Goal: Task Accomplishment & Management: Manage account settings

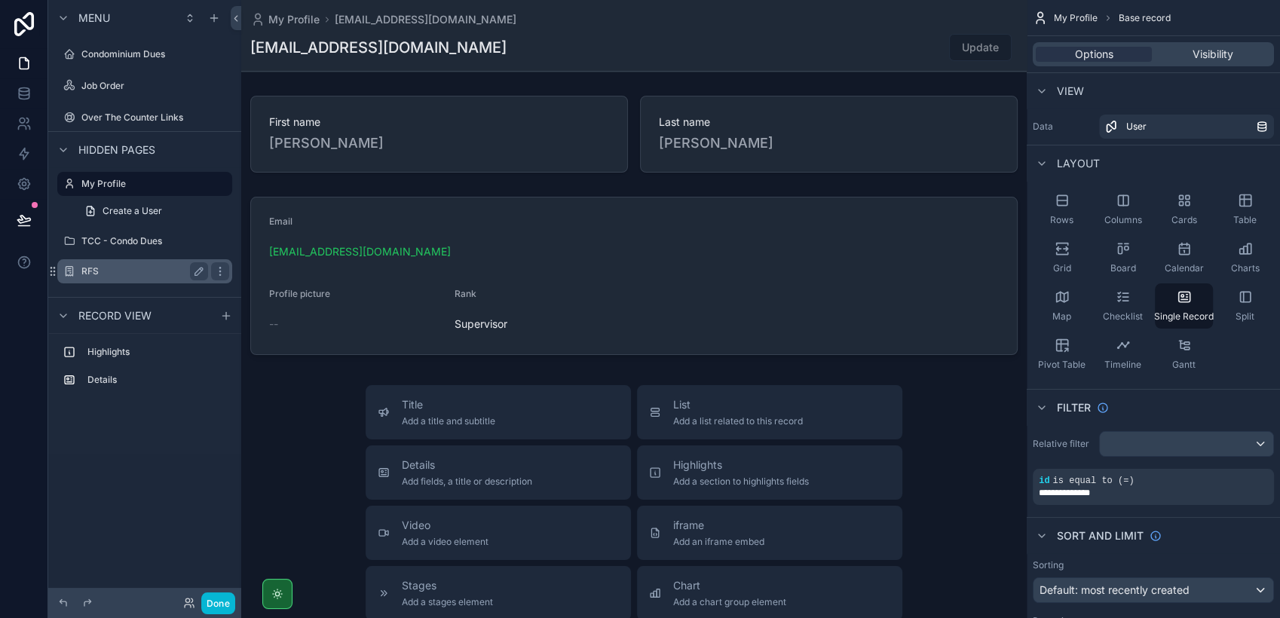
click at [152, 268] on label "RFS" at bounding box center [141, 271] width 121 height 12
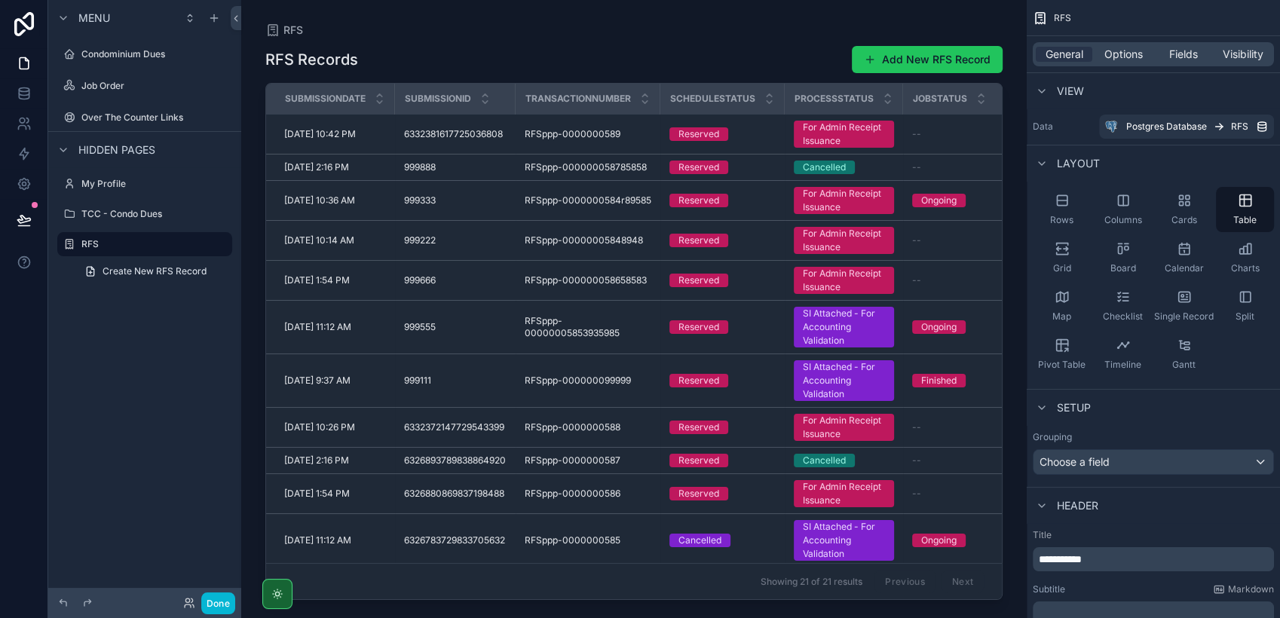
drag, startPoint x: 452, startPoint y: 592, endPoint x: 561, endPoint y: 591, distance: 108.5
click at [561, 591] on div "scrollable content" at bounding box center [633, 300] width 785 height 600
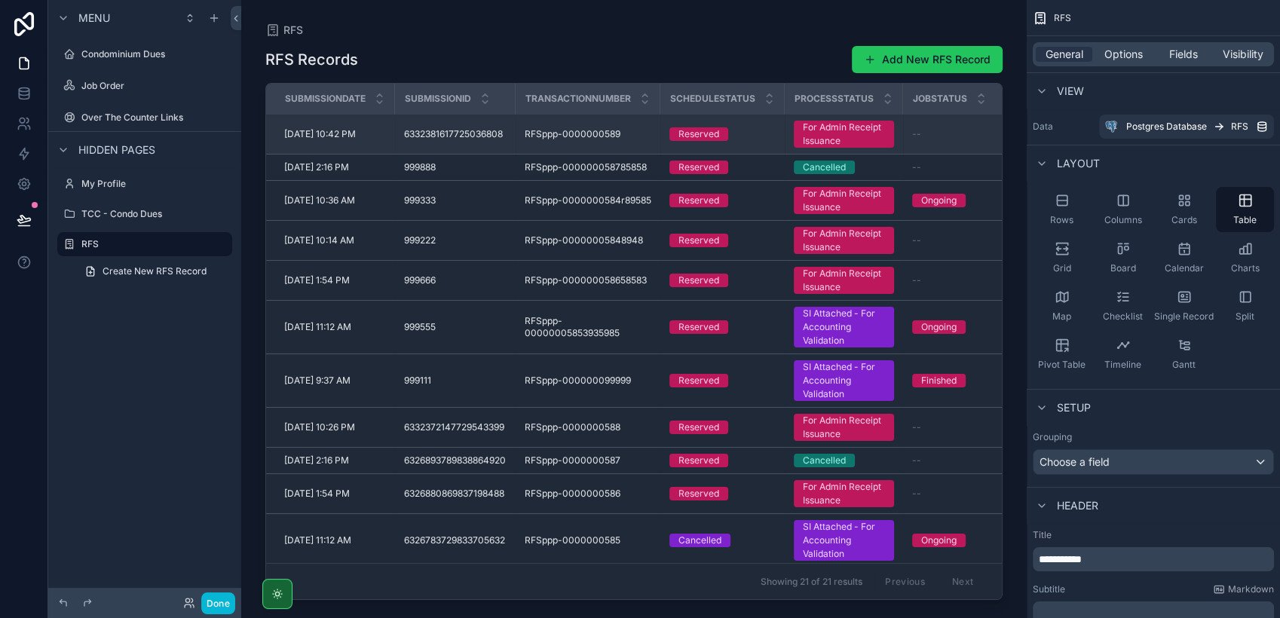
click at [561, 136] on span "RFSppp-0000000589" at bounding box center [573, 134] width 96 height 12
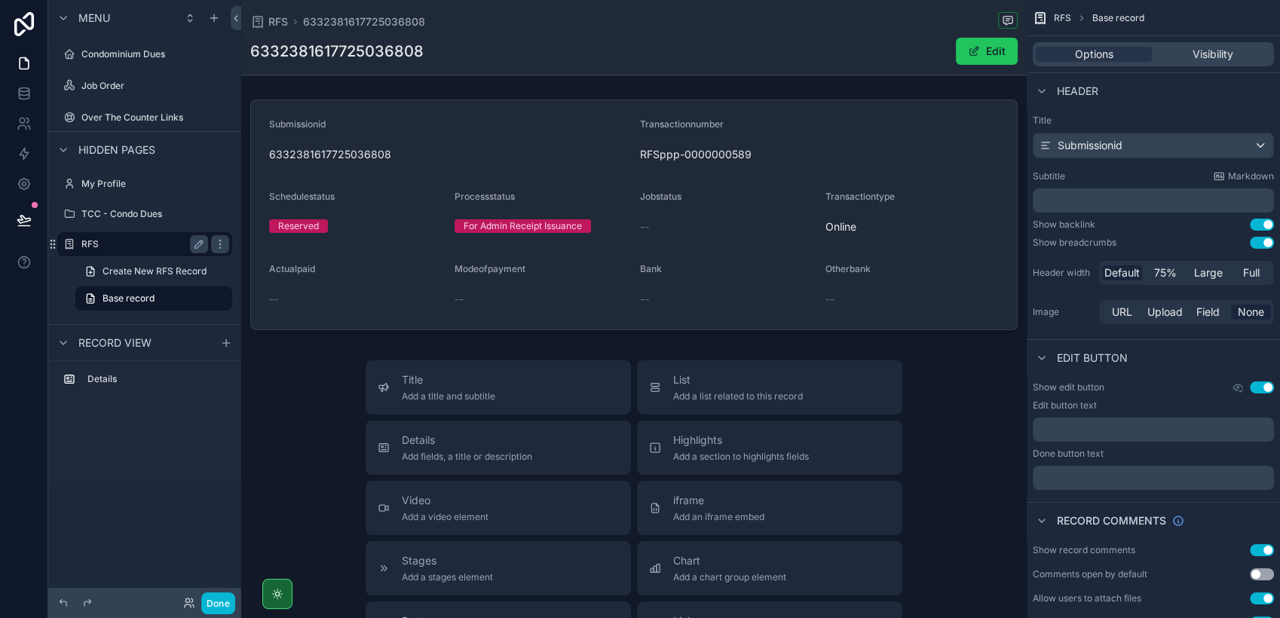
click at [149, 239] on label "RFS" at bounding box center [141, 244] width 121 height 12
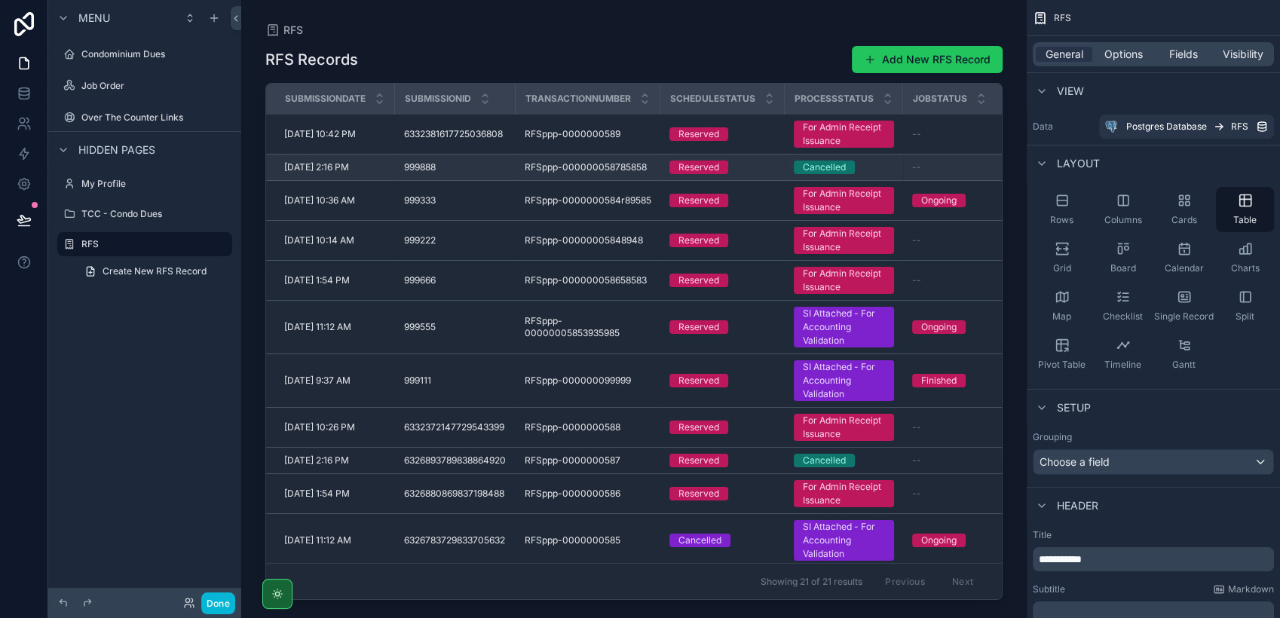
click at [450, 168] on div "999888 999888" at bounding box center [455, 167] width 103 height 12
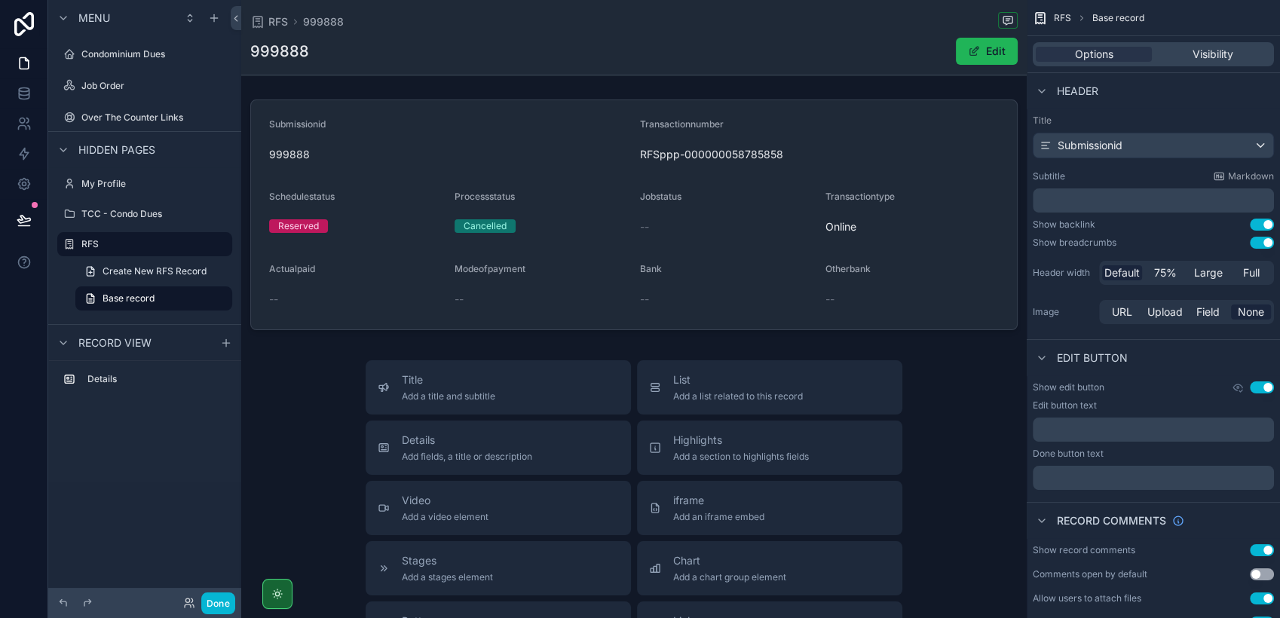
click at [975, 53] on button "Edit" at bounding box center [987, 51] width 62 height 27
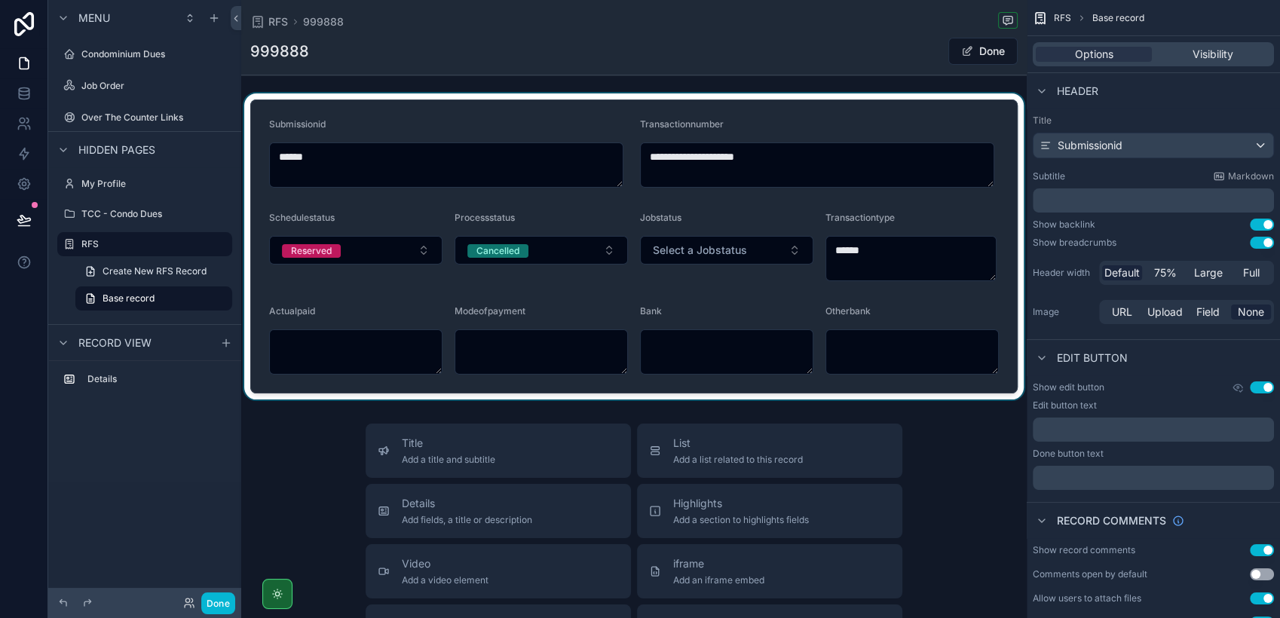
click at [574, 248] on div "scrollable content" at bounding box center [633, 246] width 785 height 306
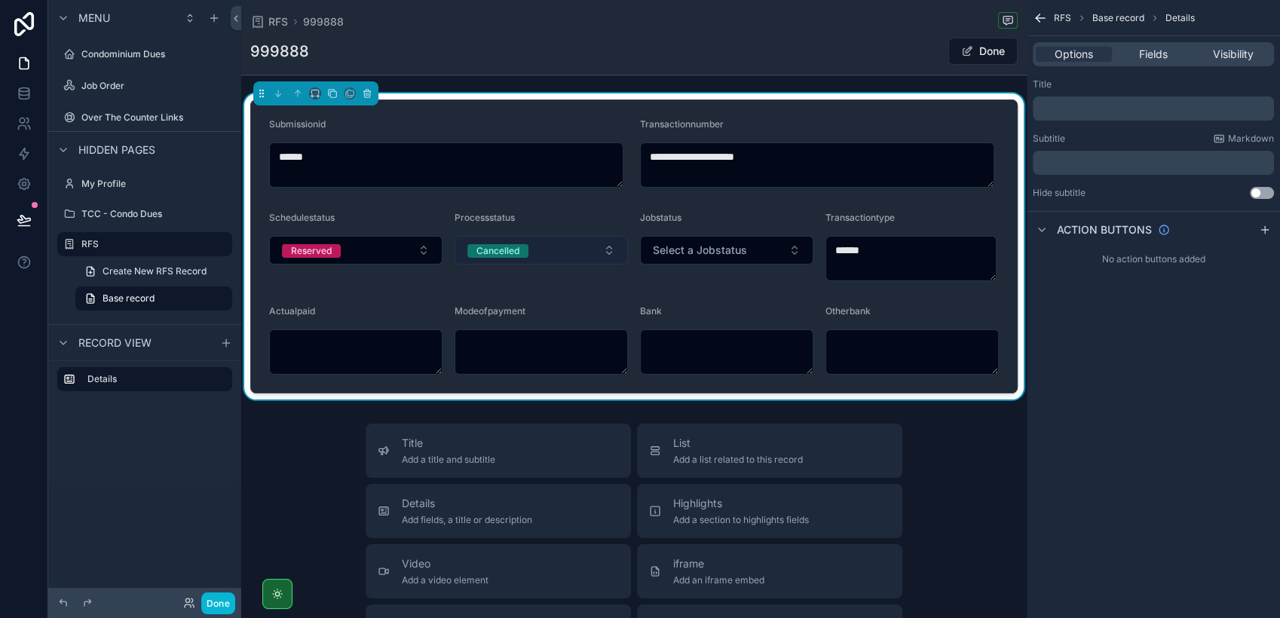
click at [608, 250] on button "Cancelled" at bounding box center [540, 250] width 173 height 29
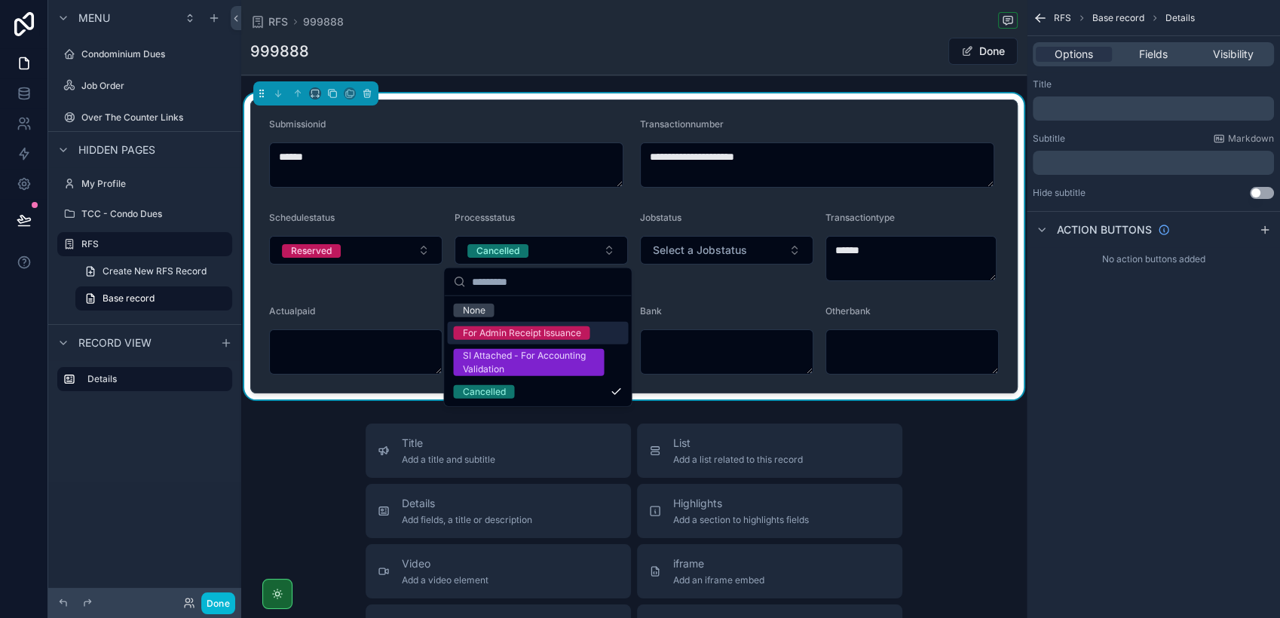
click at [557, 341] on div "For Admin Receipt Issuance" at bounding box center [537, 333] width 181 height 23
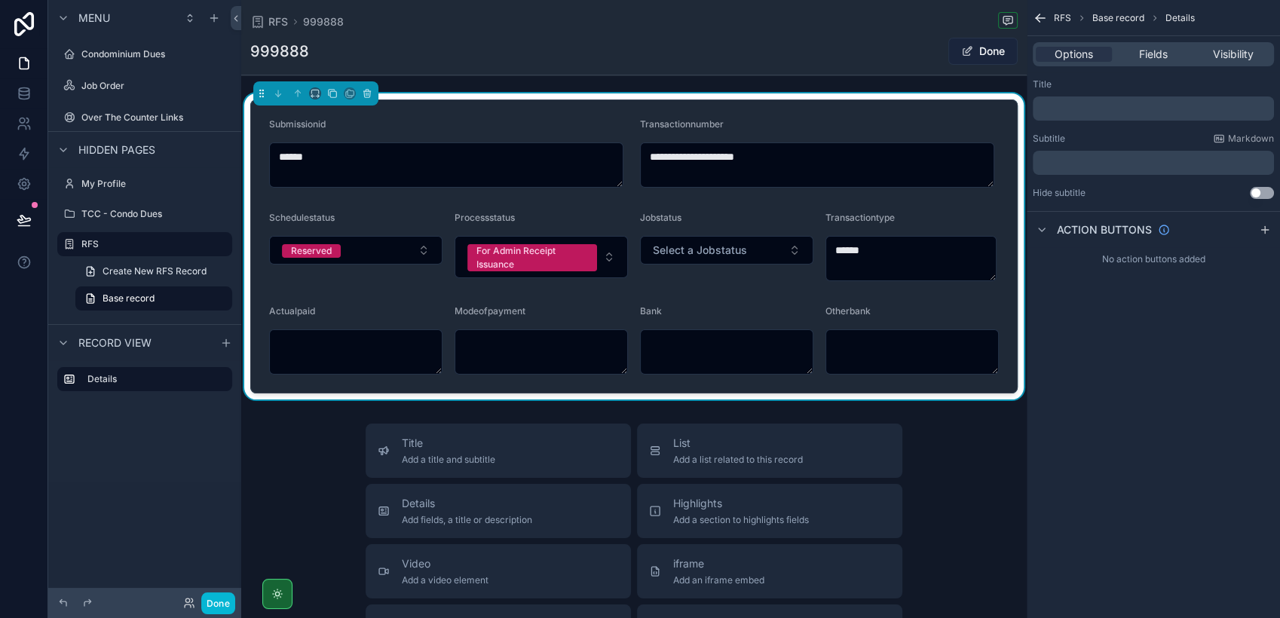
click at [959, 59] on button "Done" at bounding box center [982, 51] width 69 height 27
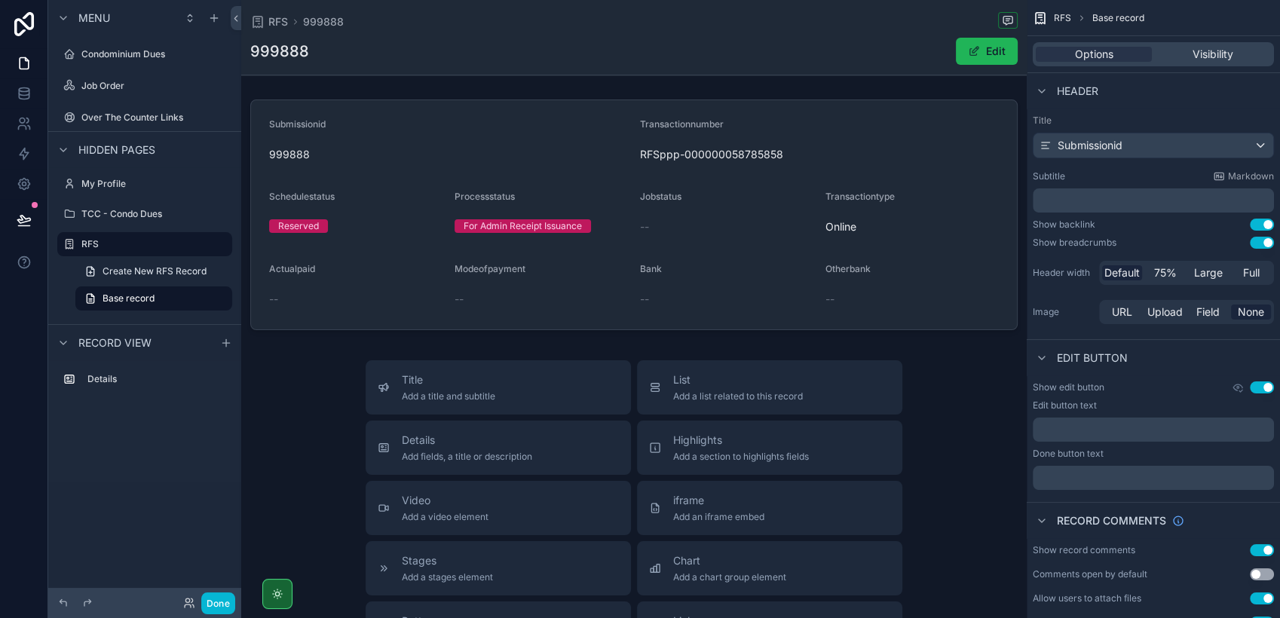
click at [978, 41] on button "Edit" at bounding box center [987, 51] width 62 height 27
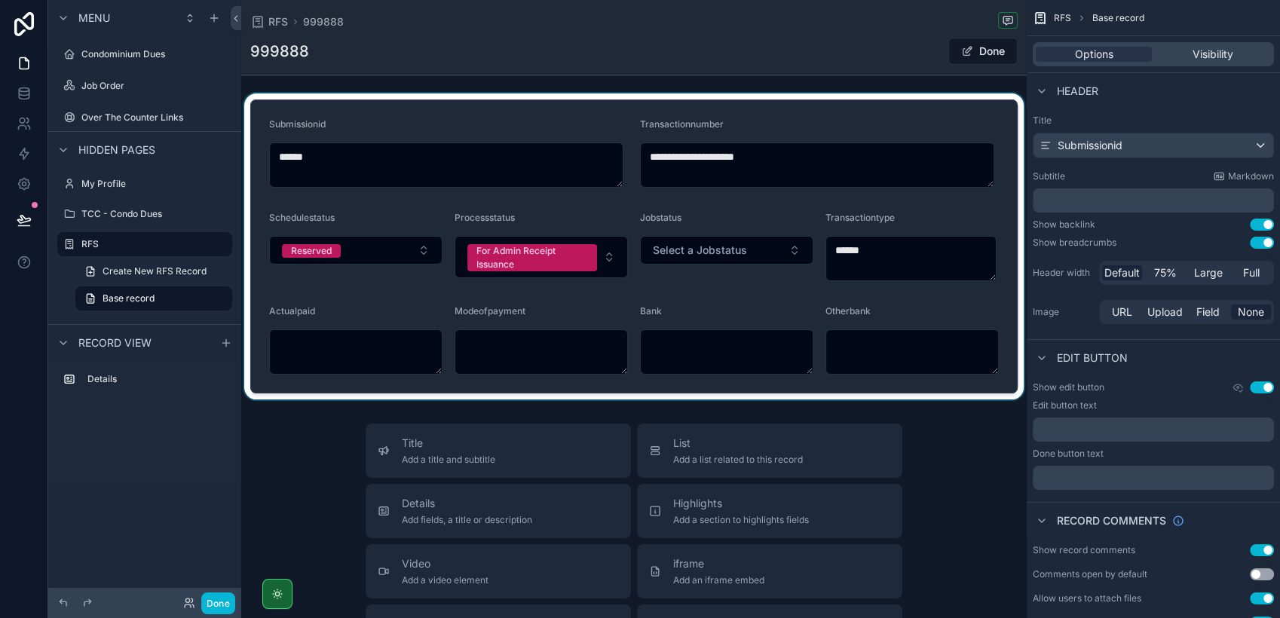
click at [604, 256] on div "scrollable content" at bounding box center [633, 246] width 785 height 306
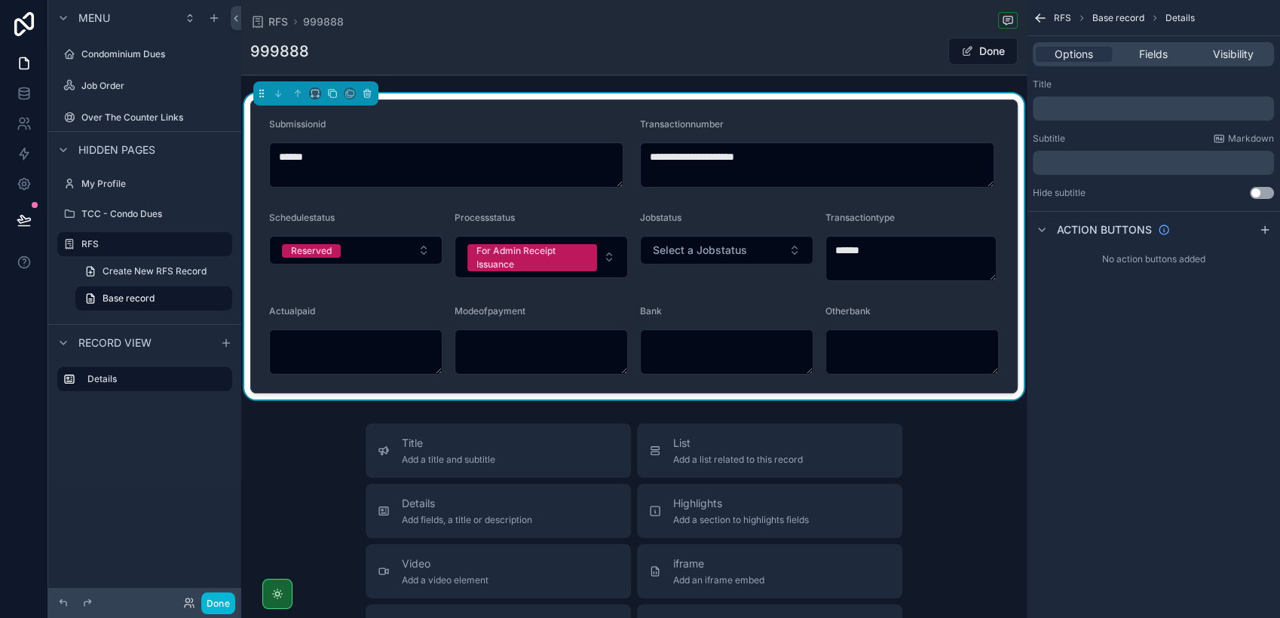
click at [604, 256] on button "For Admin Receipt Issuance" at bounding box center [540, 257] width 173 height 42
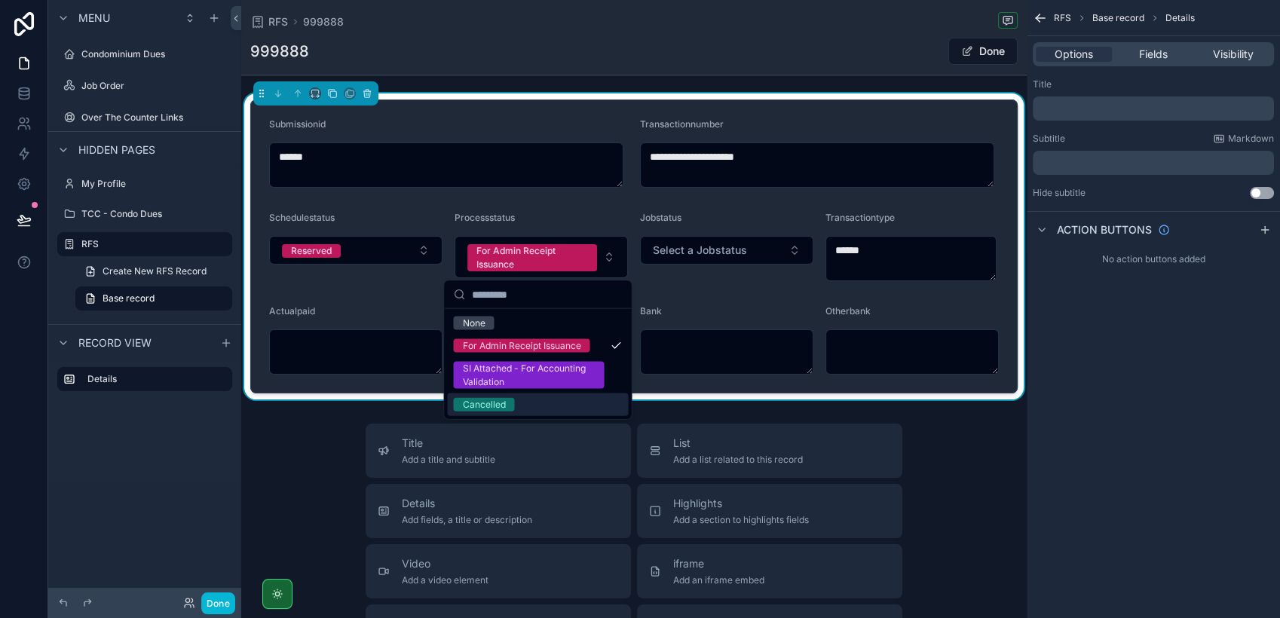
click at [546, 404] on div "Cancelled" at bounding box center [537, 404] width 181 height 23
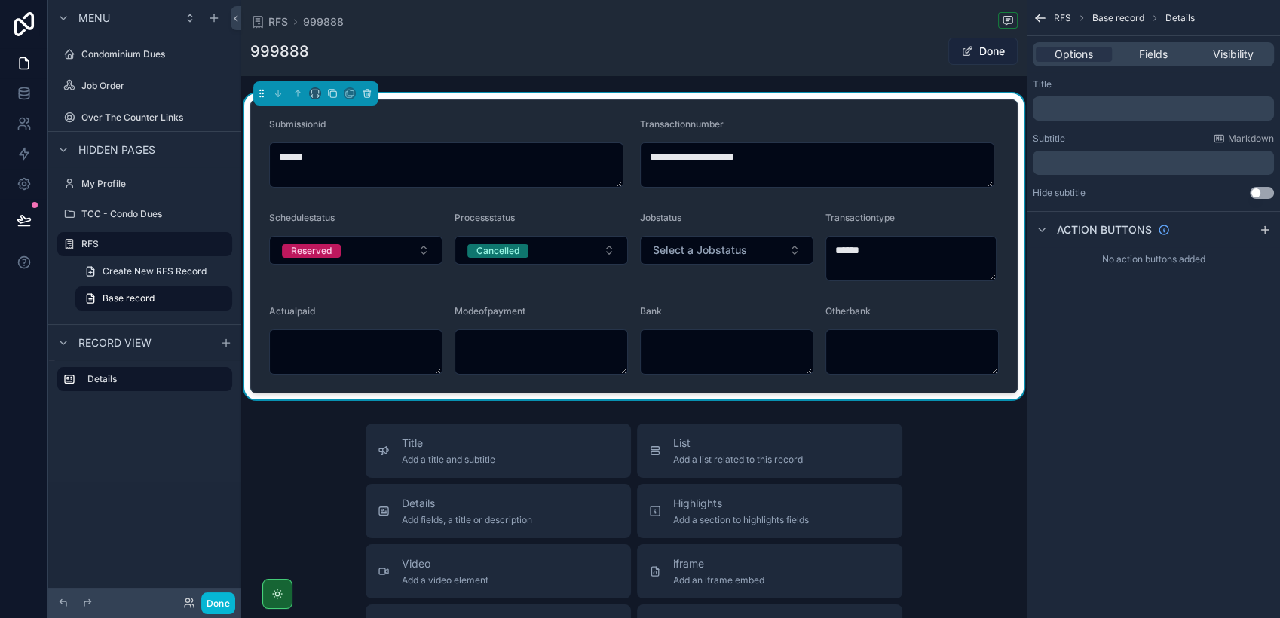
click at [953, 57] on button "Done" at bounding box center [982, 51] width 69 height 27
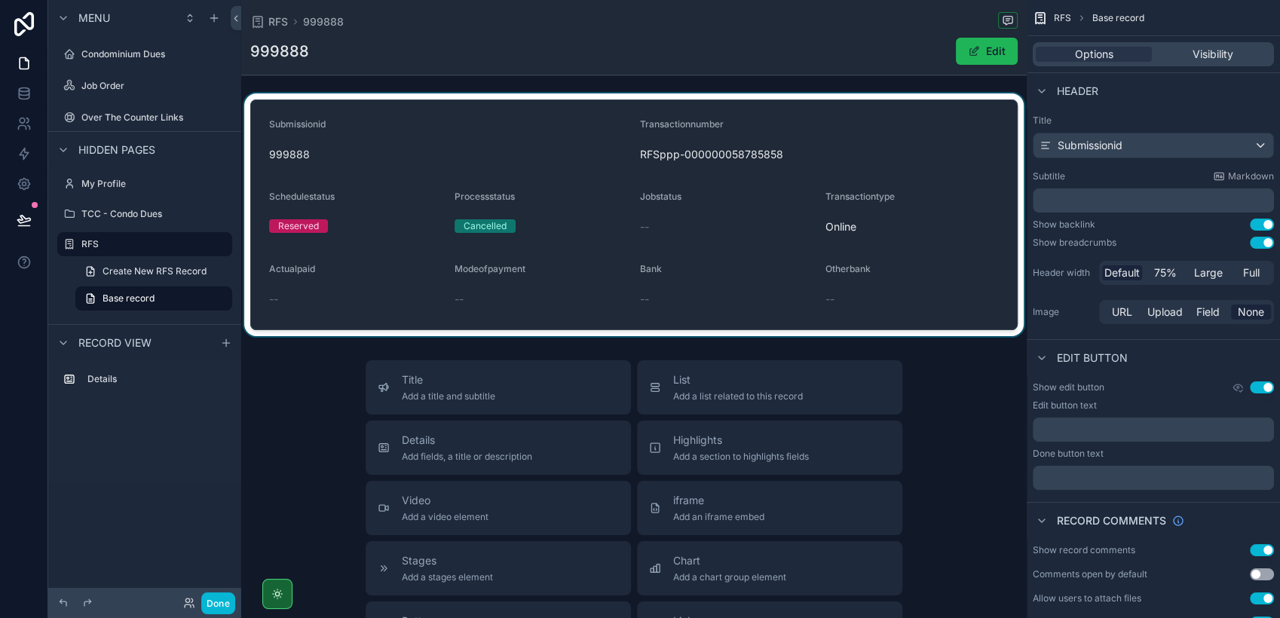
click at [968, 52] on span "scrollable content" at bounding box center [974, 51] width 12 height 12
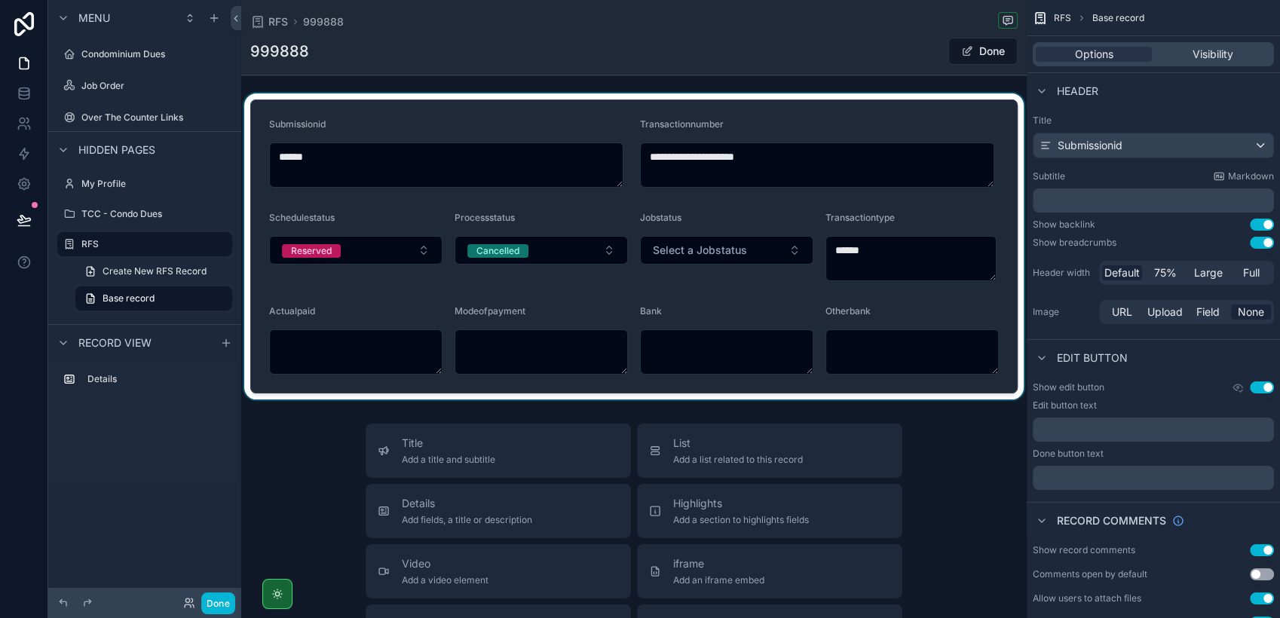
click at [419, 243] on div "scrollable content" at bounding box center [633, 246] width 785 height 306
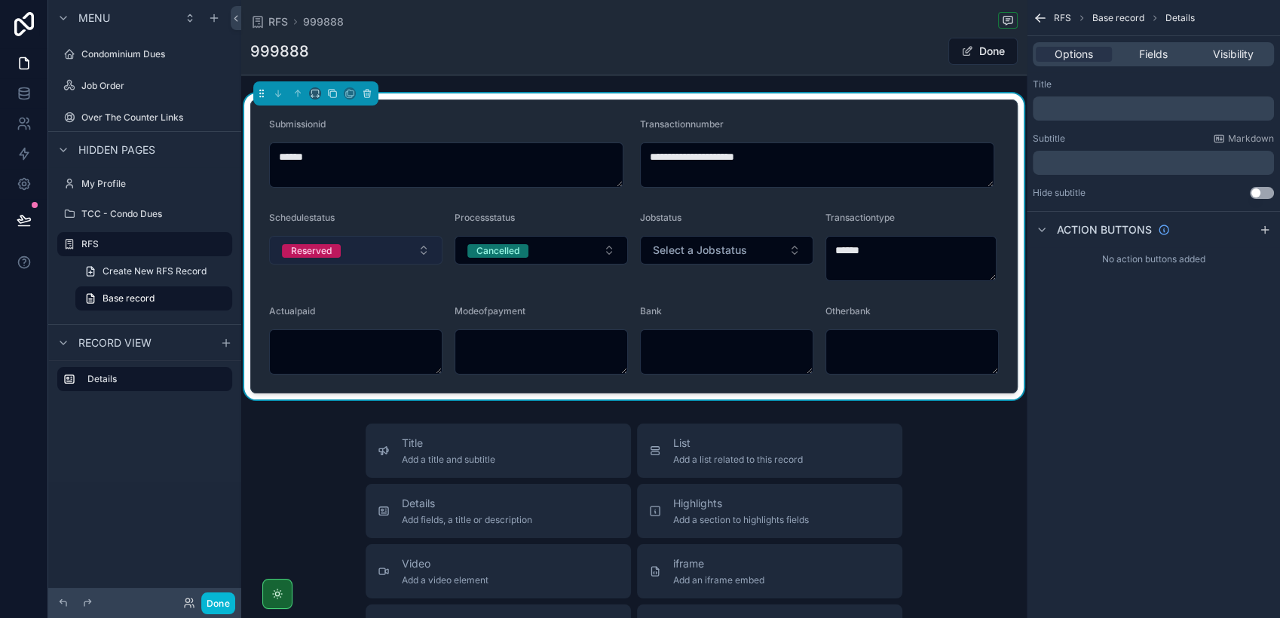
click at [421, 250] on button "Reserved" at bounding box center [355, 250] width 173 height 29
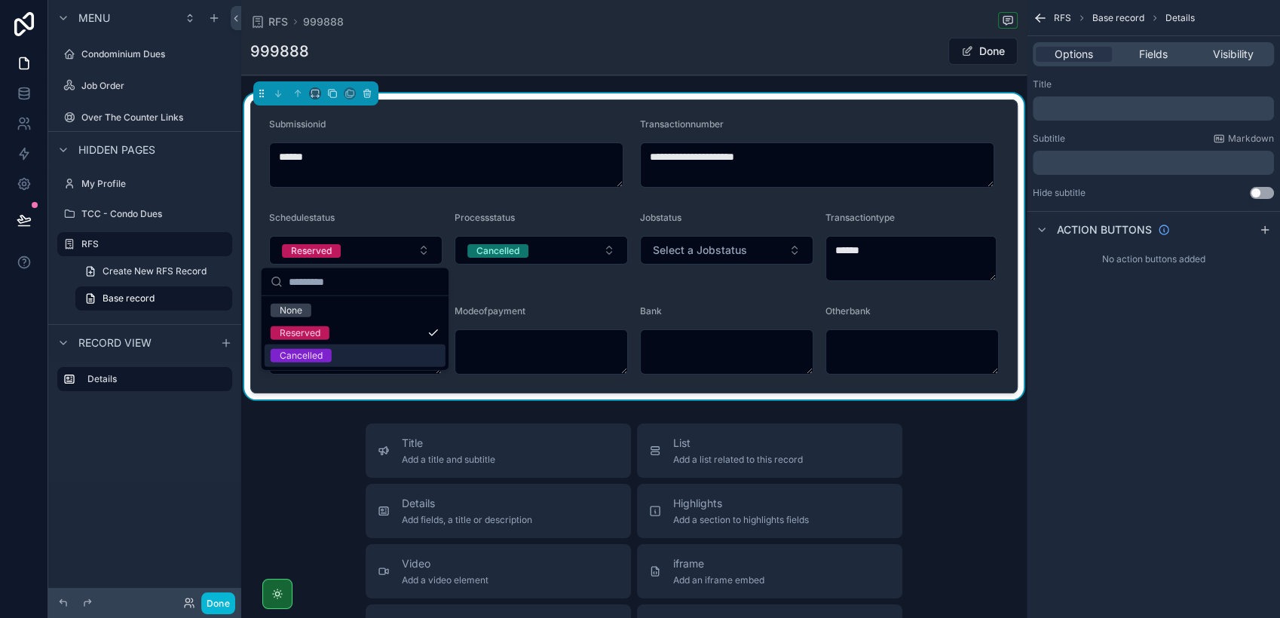
click at [390, 352] on div "Cancelled" at bounding box center [355, 355] width 181 height 23
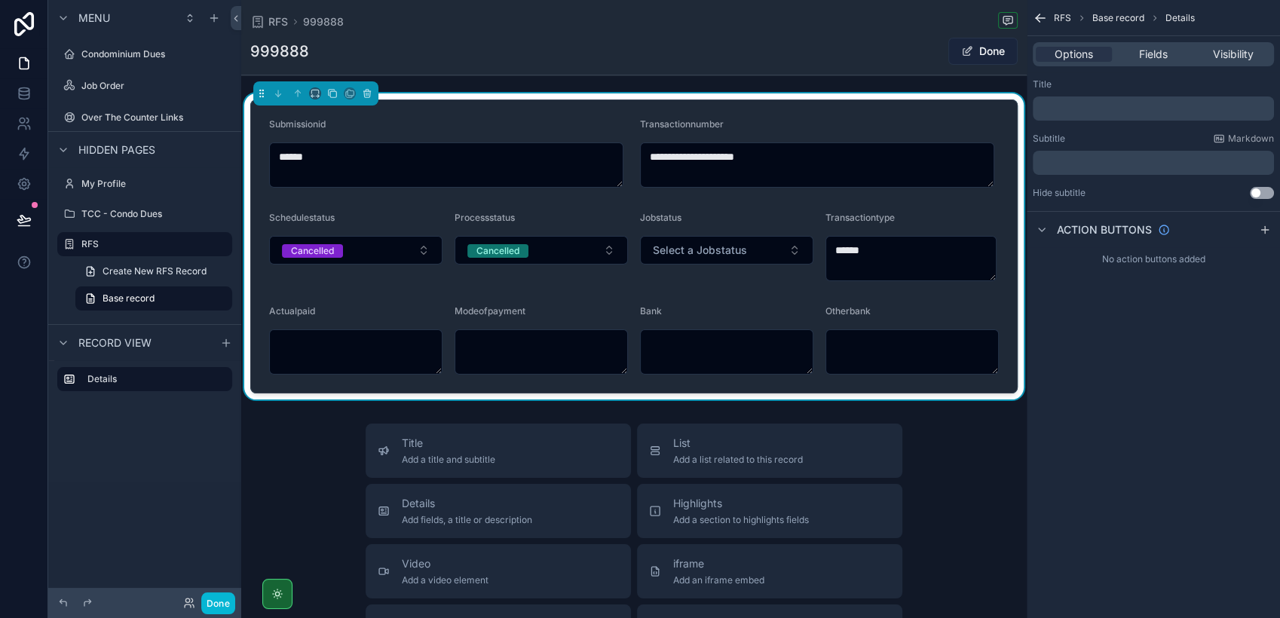
click at [963, 57] on button "Done" at bounding box center [982, 51] width 69 height 27
